Goal: Task Accomplishment & Management: Manage account settings

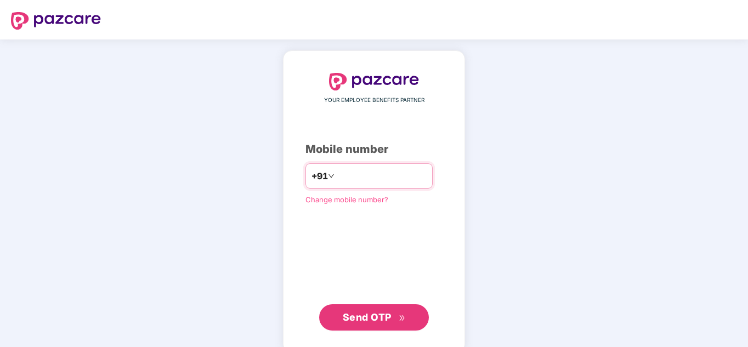
click at [355, 179] on input "number" at bounding box center [382, 176] width 90 height 18
type input "**********"
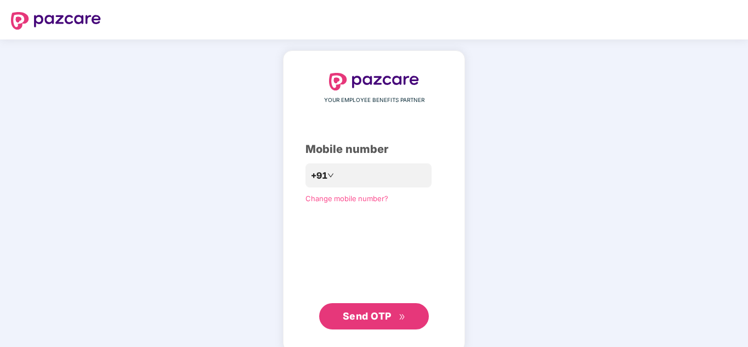
click at [382, 318] on span "Send OTP" at bounding box center [367, 316] width 49 height 12
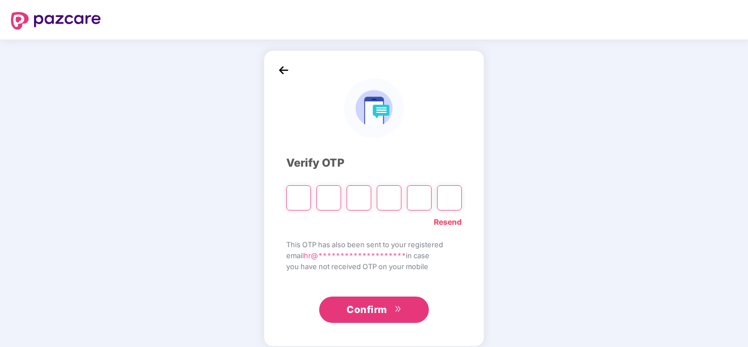
paste input "*"
type input "*"
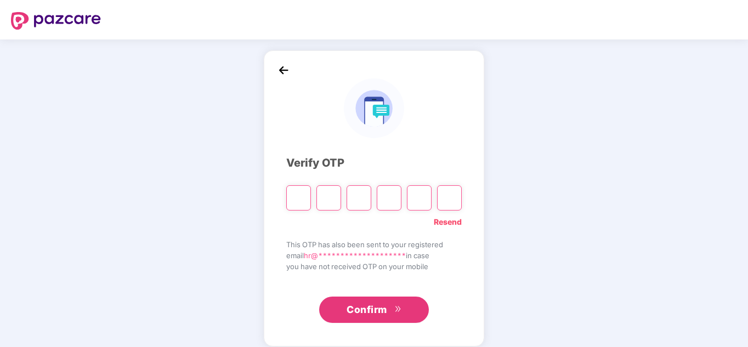
type input "*"
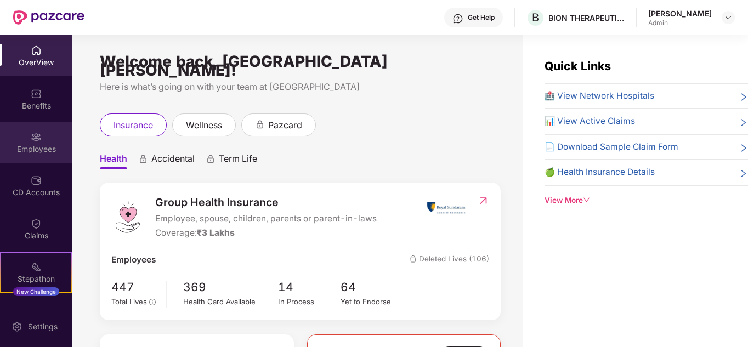
click at [35, 157] on div "Employees" at bounding box center [36, 142] width 72 height 41
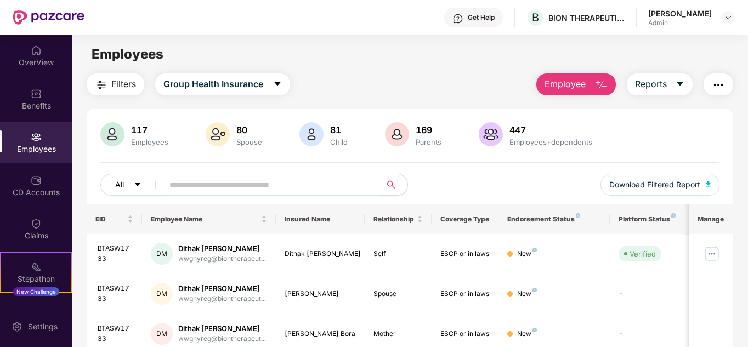
click at [140, 187] on icon "caret-down" at bounding box center [138, 185] width 8 height 8
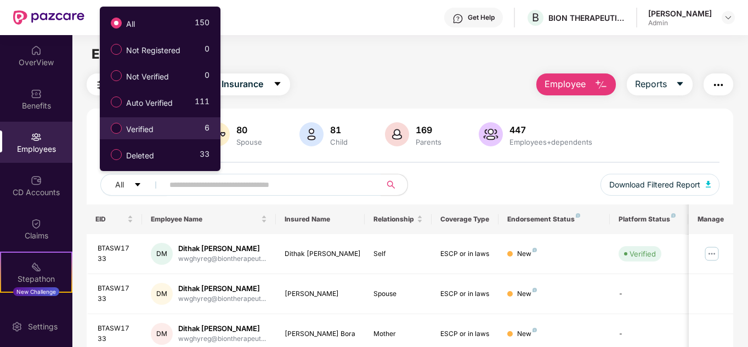
click at [160, 132] on label "Verified" at bounding box center [134, 128] width 58 height 19
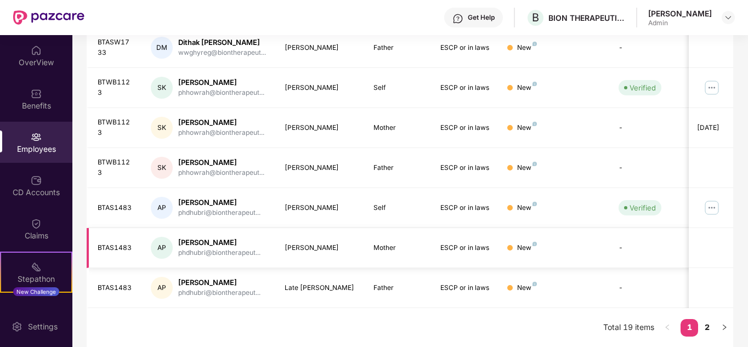
scroll to position [327, 0]
click at [709, 327] on link "2" at bounding box center [707, 327] width 18 height 16
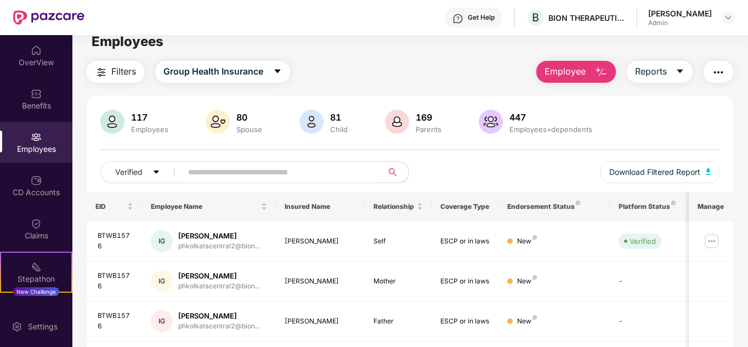
scroll to position [0, 0]
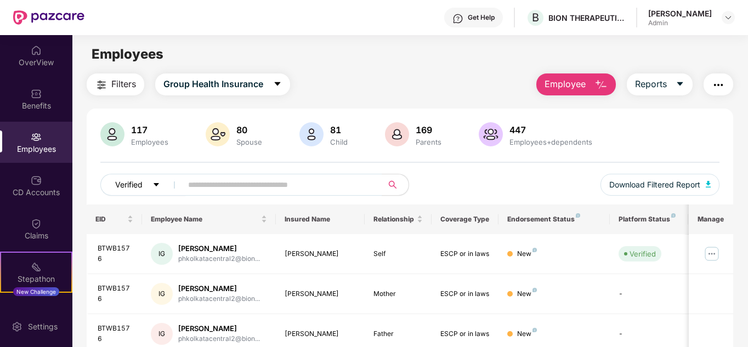
click at [150, 186] on button "Verified" at bounding box center [143, 185] width 86 height 22
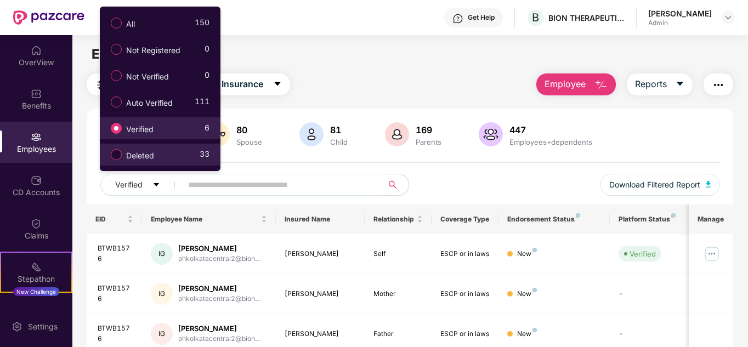
click at [159, 151] on label "Deleted" at bounding box center [134, 154] width 59 height 19
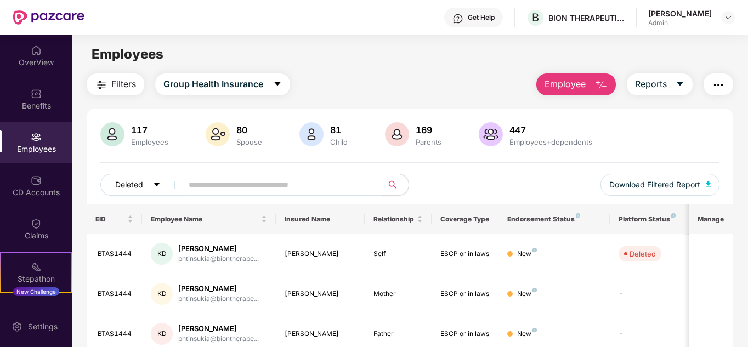
click at [146, 185] on button "Deleted" at bounding box center [143, 185] width 86 height 22
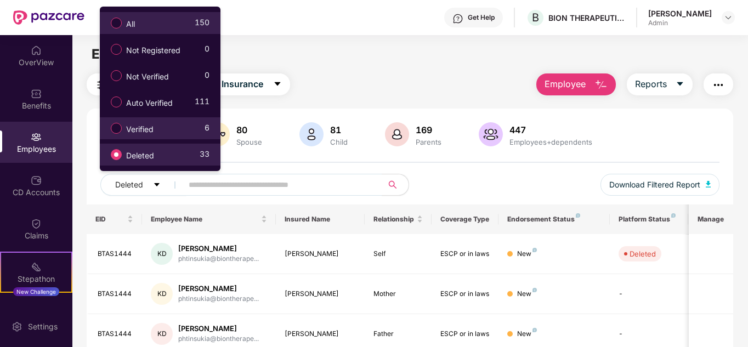
click at [133, 26] on span "All" at bounding box center [131, 24] width 18 height 12
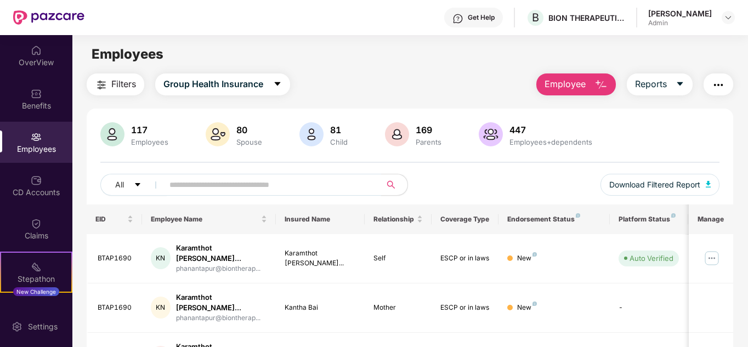
click at [207, 179] on input "text" at bounding box center [267, 185] width 197 height 16
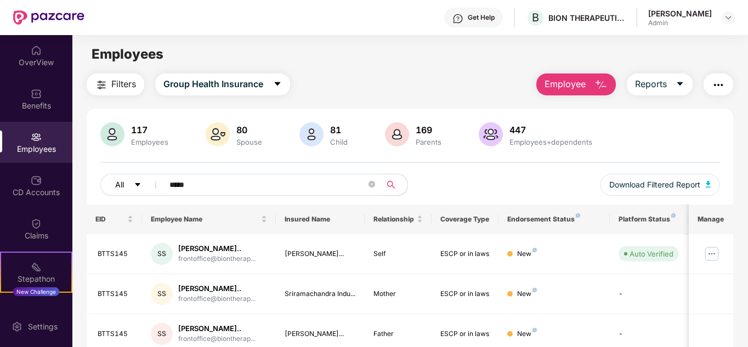
drag, startPoint x: 202, startPoint y: 183, endPoint x: 139, endPoint y: 177, distance: 63.4
click at [139, 177] on div "All *****" at bounding box center [255, 185] width 310 height 22
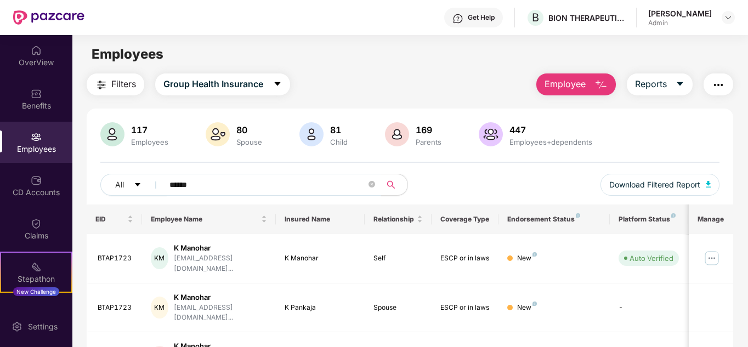
type input "******"
click at [434, 80] on div "Filters Group Health Insurance Employee Reports" at bounding box center [410, 84] width 647 height 22
click at [47, 59] on div "OverView" at bounding box center [36, 62] width 72 height 11
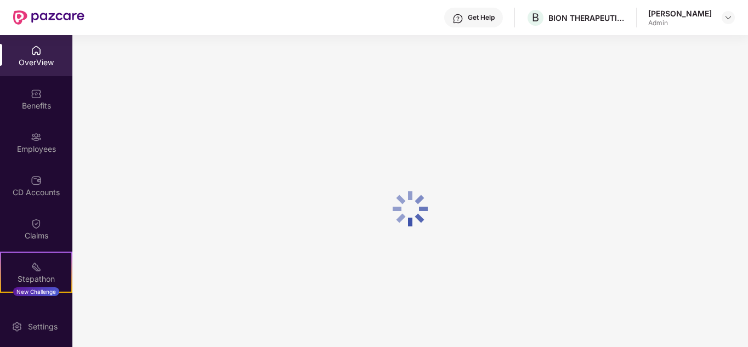
click at [31, 96] on img at bounding box center [36, 93] width 11 height 11
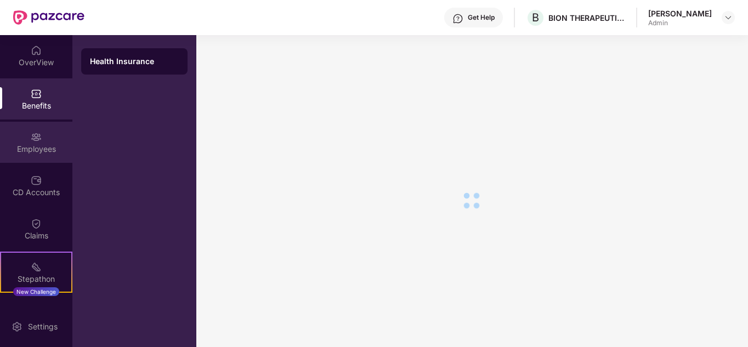
click at [37, 144] on div "Employees" at bounding box center [36, 149] width 72 height 11
